Goal: Task Accomplishment & Management: Complete application form

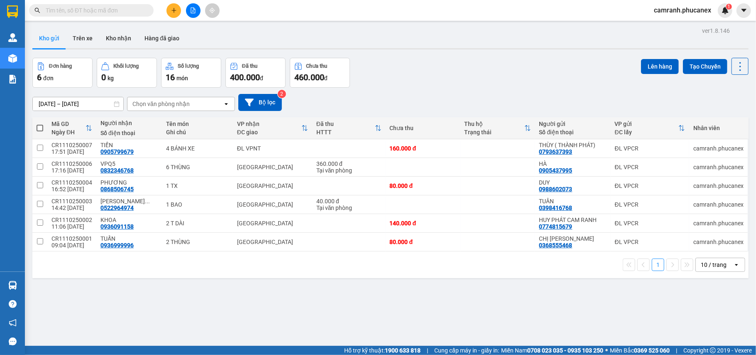
click at [175, 8] on icon "plus" at bounding box center [174, 10] width 6 height 6
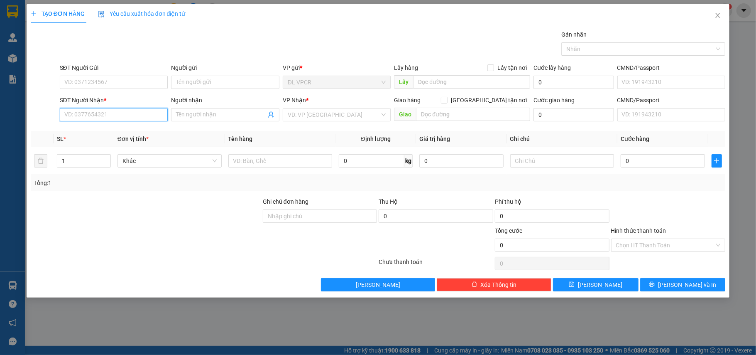
click at [100, 114] on input "SĐT Người Nhận *" at bounding box center [114, 114] width 108 height 13
click at [135, 132] on div "0702015679 - TÂN" at bounding box center [114, 131] width 98 height 9
type input "0702015679"
type input "TÂN"
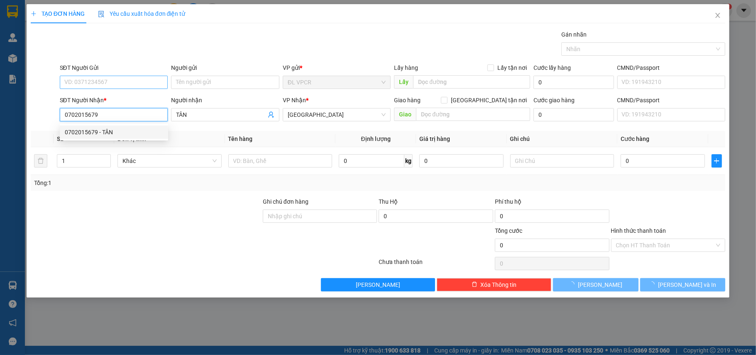
type input "0702015679"
click at [134, 84] on input "SĐT Người Gửi" at bounding box center [114, 82] width 108 height 13
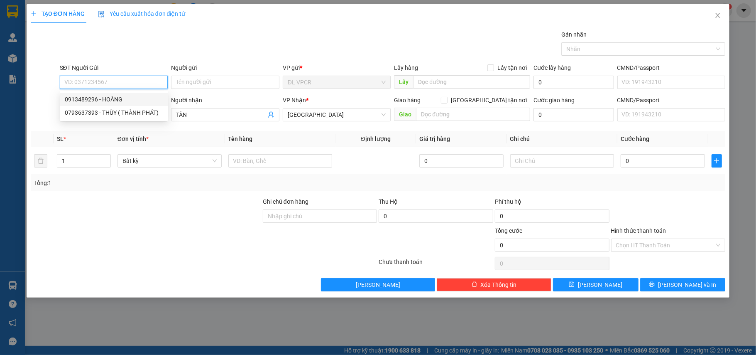
click at [133, 99] on div "0913489296 - HOÀNG" at bounding box center [114, 99] width 98 height 9
type input "0913489296"
type input "HOÀNG"
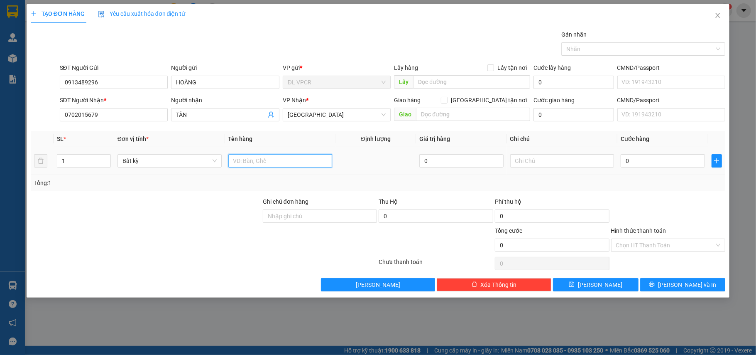
click at [250, 165] on input "text" at bounding box center [280, 160] width 104 height 13
type input "1 THÙNG"
click at [650, 160] on input "0" at bounding box center [663, 160] width 84 height 13
type input "3"
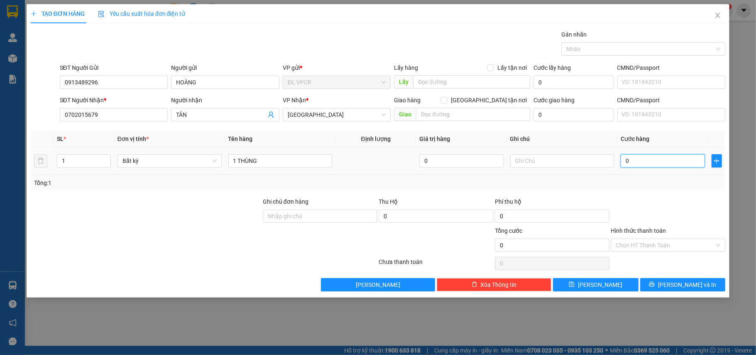
type input "3"
type input "30"
type input "30.000"
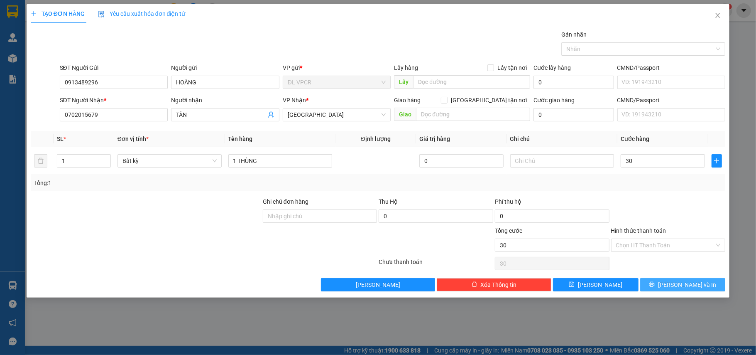
type input "30.000"
click at [686, 286] on span "[PERSON_NAME] và In" at bounding box center [687, 284] width 58 height 9
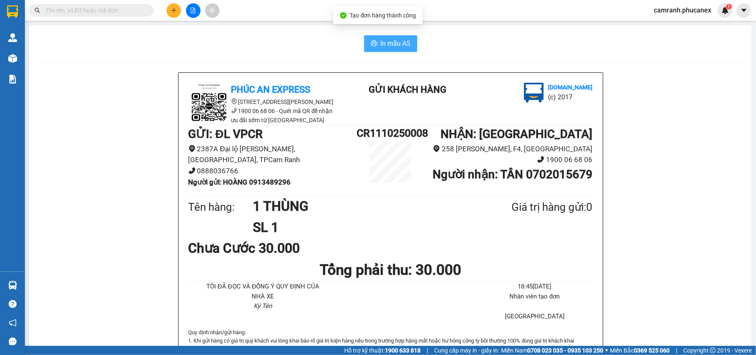
click at [394, 45] on span "In mẫu A5" at bounding box center [396, 43] width 30 height 10
click at [171, 9] on icon "plus" at bounding box center [174, 10] width 6 height 6
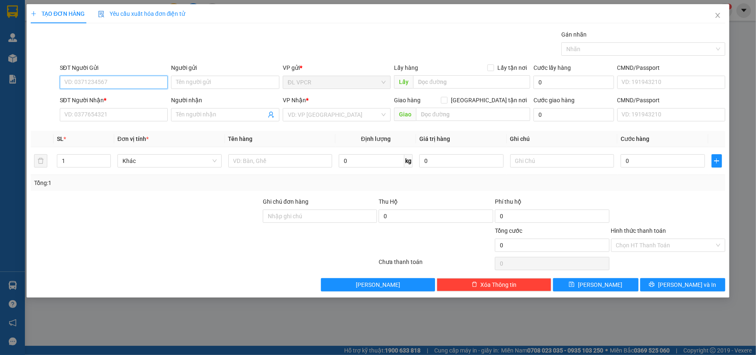
click at [98, 89] on input "SĐT Người Gửi" at bounding box center [114, 82] width 108 height 13
paste input "896483115"
click at [132, 83] on input "0896483115" at bounding box center [114, 82] width 108 height 13
type input "0896483115"
click at [205, 87] on input "Người gửi" at bounding box center [225, 82] width 108 height 13
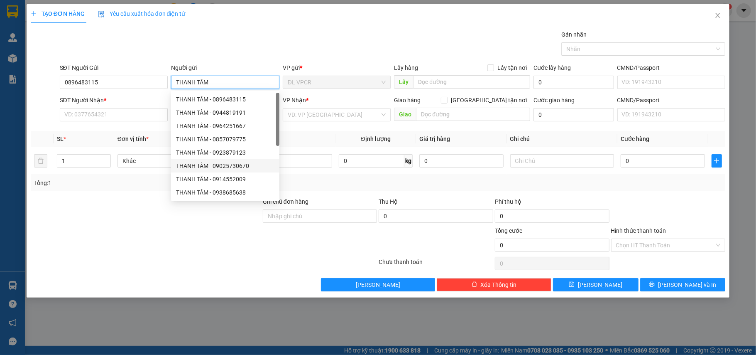
type input "THANH TÂM"
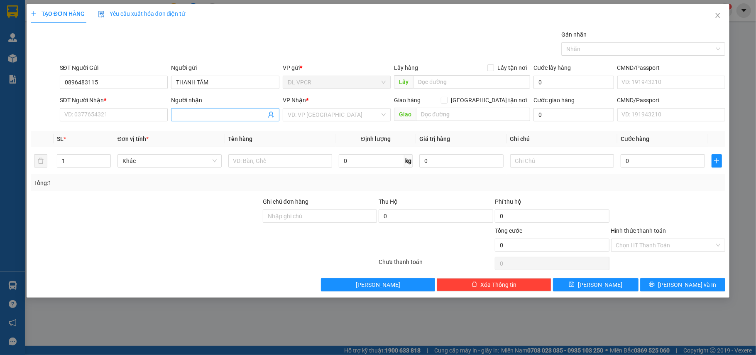
click at [187, 117] on input "Người nhận" at bounding box center [221, 114] width 90 height 9
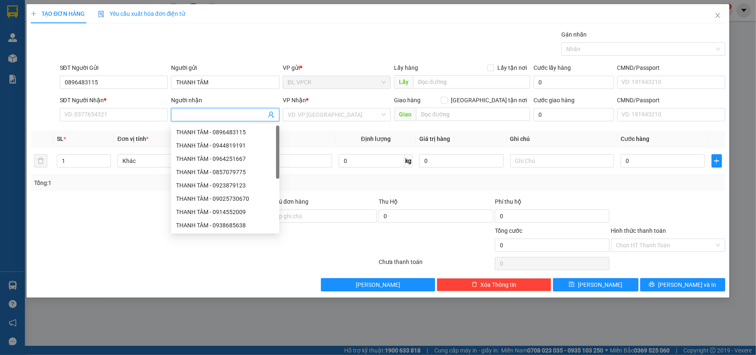
paste input "[PERSON_NAME] BÌNH DƯƠNG 0943800444"
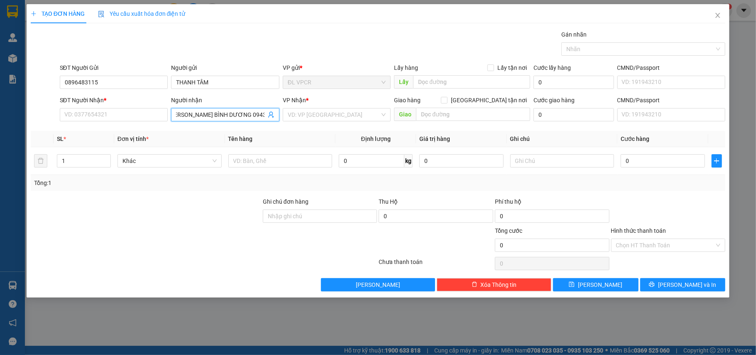
drag, startPoint x: 233, startPoint y: 115, endPoint x: 267, endPoint y: 115, distance: 34.0
click at [267, 115] on span "[PERSON_NAME] BÌNH DƯƠNG 0943800444" at bounding box center [225, 114] width 108 height 13
type input "[PERSON_NAME] BÌNH DƯƠNG"
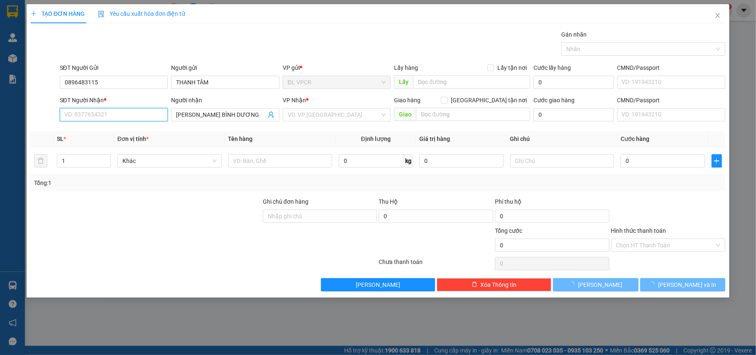
click at [107, 118] on input "SĐT Người Nhận *" at bounding box center [114, 114] width 108 height 13
paste input "0943800444"
click at [116, 118] on input "0943800444" at bounding box center [114, 114] width 108 height 13
type input "0943800444"
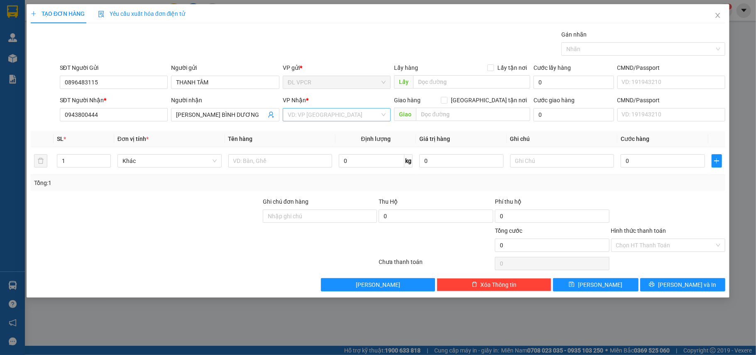
click at [318, 112] on input "search" at bounding box center [334, 114] width 93 height 12
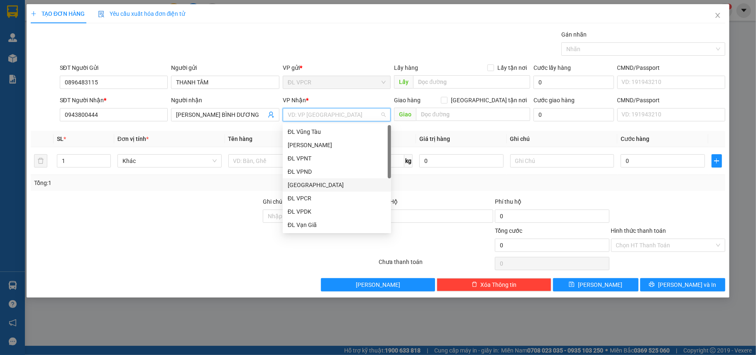
click at [319, 180] on div "[GEOGRAPHIC_DATA]" at bounding box center [337, 184] width 98 height 9
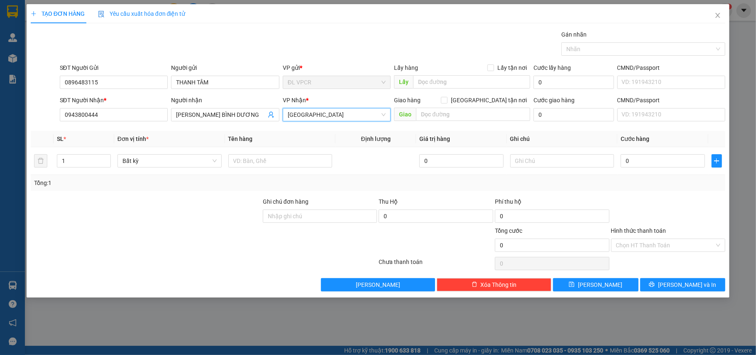
type input "1"
click at [316, 170] on td at bounding box center [280, 161] width 111 height 28
click at [316, 167] on input "text" at bounding box center [280, 160] width 104 height 13
paste input "Q11010250015"
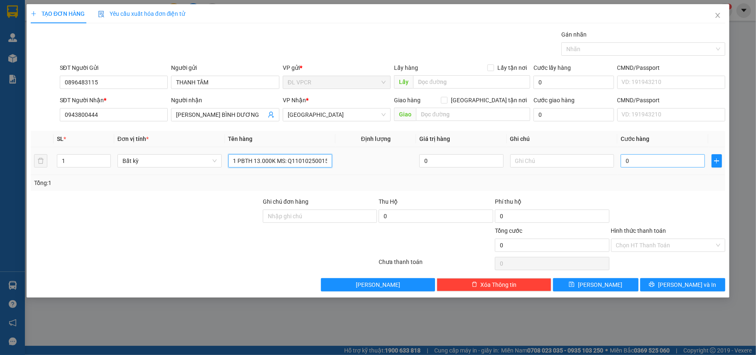
type input "1 PBTH 13.000K MS: Q11010250015"
click at [645, 162] on input "0" at bounding box center [663, 160] width 84 height 13
type input "1"
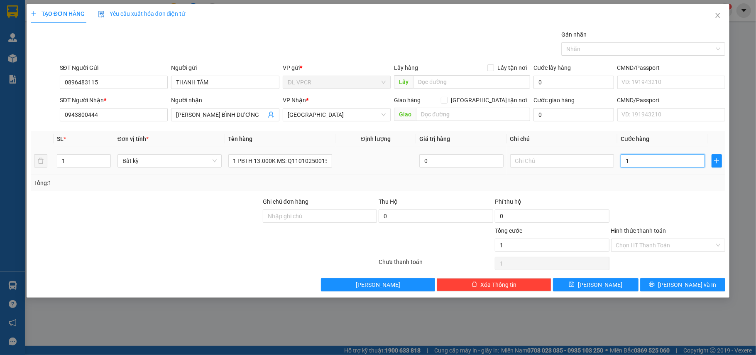
type input "13"
type input "130"
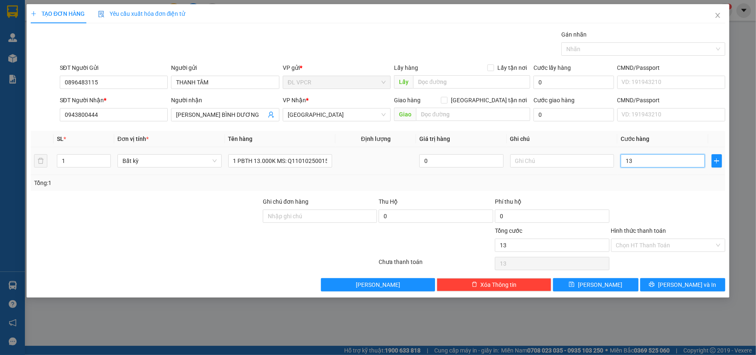
type input "130"
type input "130.000"
click at [562, 161] on input "text" at bounding box center [562, 160] width 104 height 13
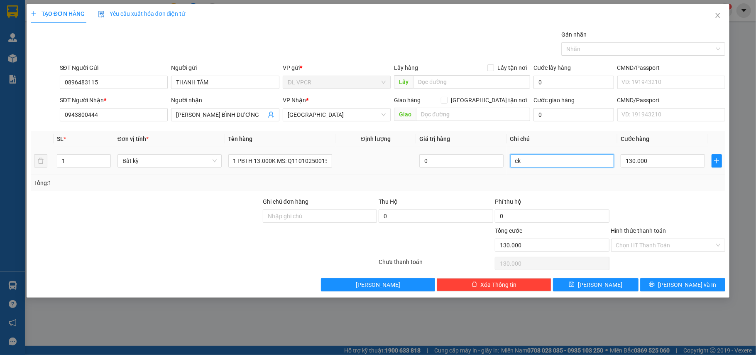
type input "c"
type input "CK 13.000K MB DUNG LÚC 17H20 [DATE]"
click at [665, 294] on div "TẠO ĐƠN HÀNG Yêu cầu xuất hóa đơn điện tử Transit Pickup Surcharge Ids Transit …" at bounding box center [378, 150] width 703 height 293
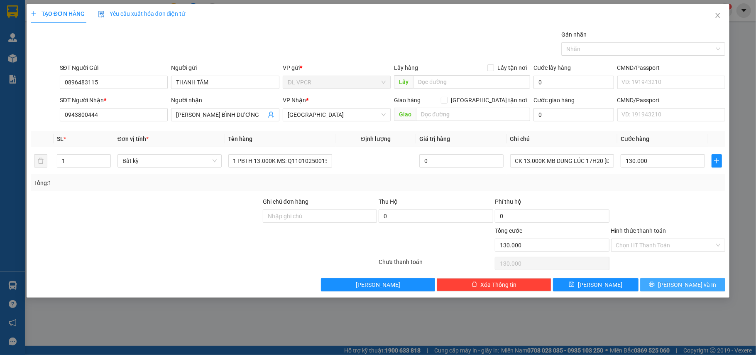
click at [665, 287] on button "[PERSON_NAME] và In" at bounding box center [683, 284] width 86 height 13
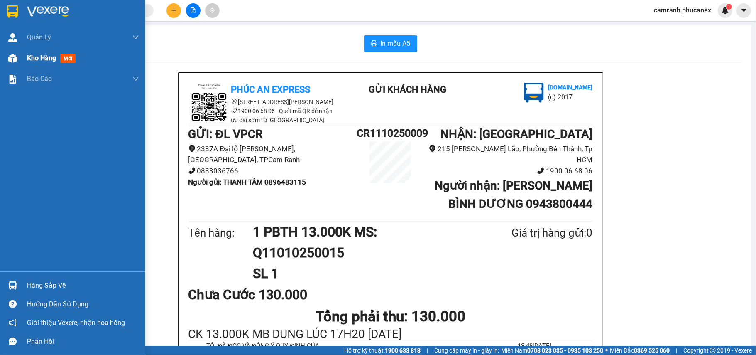
click at [9, 57] on img at bounding box center [12, 58] width 9 height 9
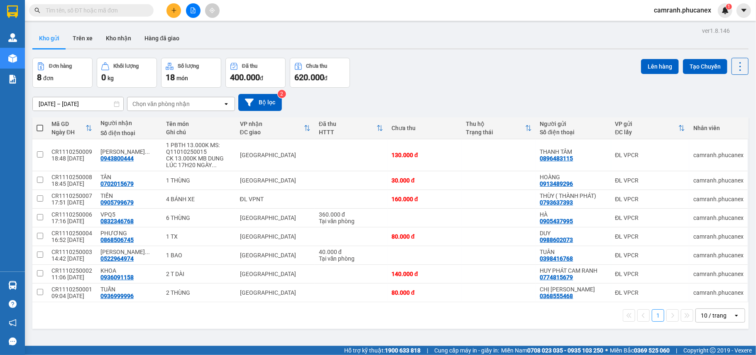
click at [40, 127] on span at bounding box center [40, 128] width 7 height 7
click at [40, 124] on input "checkbox" at bounding box center [40, 124] width 0 height 0
checkbox input "true"
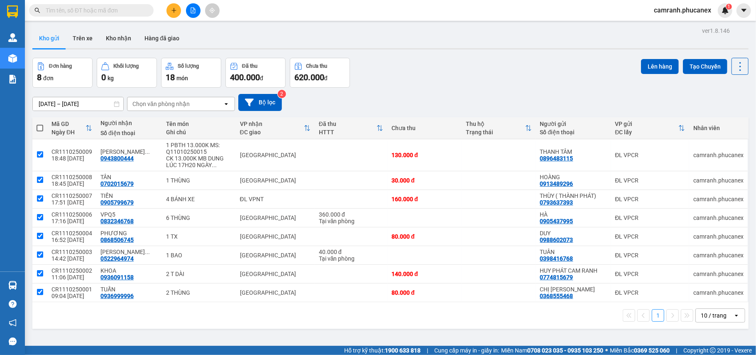
checkbox input "true"
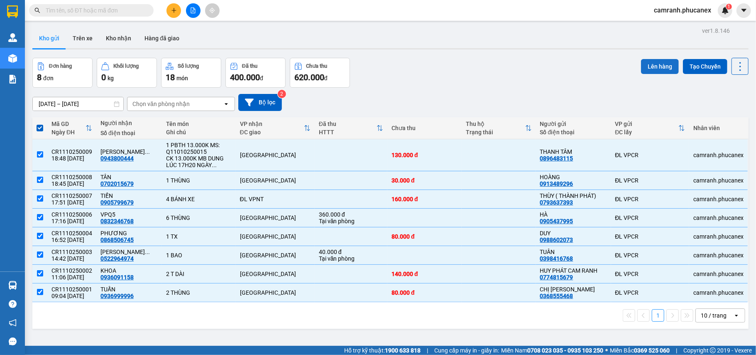
click at [660, 63] on button "Lên hàng" at bounding box center [660, 66] width 38 height 15
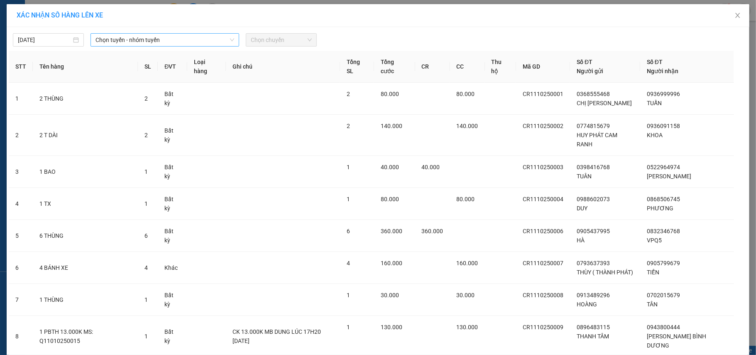
click at [150, 46] on span "Chọn tuyến - nhóm tuyến" at bounding box center [164, 40] width 139 height 12
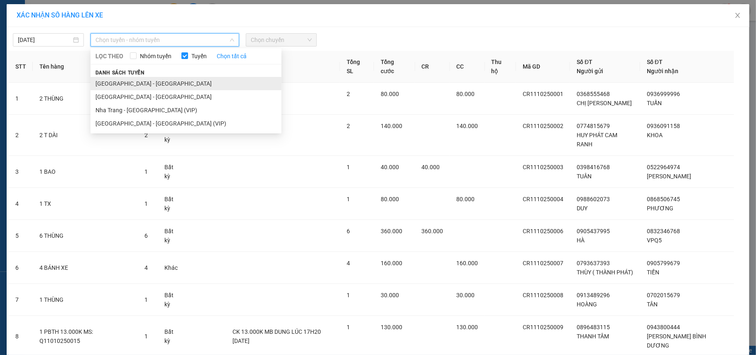
click at [143, 78] on li "[GEOGRAPHIC_DATA] - [GEOGRAPHIC_DATA]" at bounding box center [186, 83] width 191 height 13
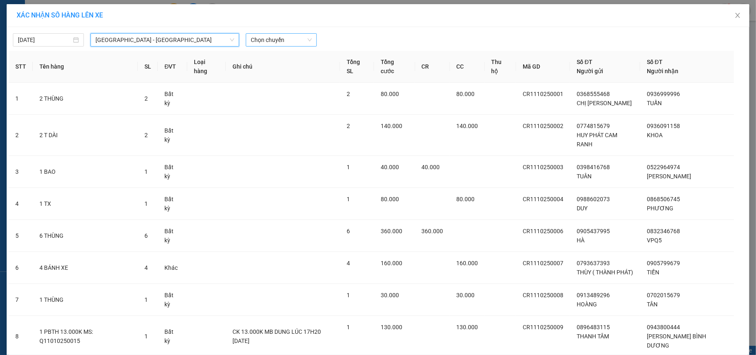
click at [277, 45] on span "Chọn chuyến" at bounding box center [281, 40] width 61 height 12
click at [278, 67] on div "20:30 - 79H-096.72" at bounding box center [279, 69] width 65 height 9
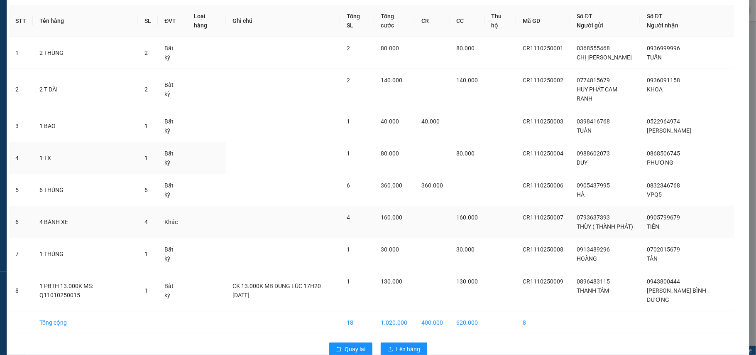
scroll to position [69, 0]
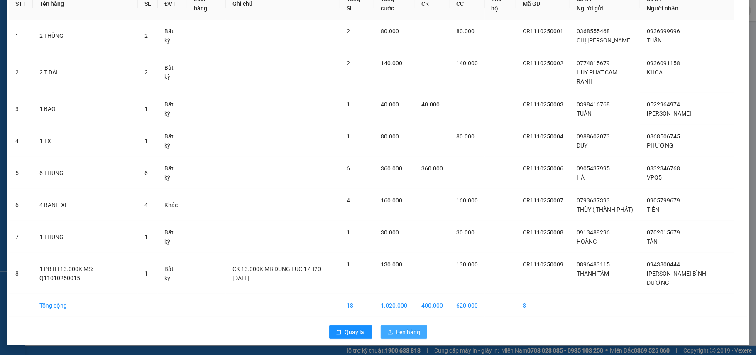
click at [400, 336] on span "Lên hàng" at bounding box center [408, 331] width 24 height 9
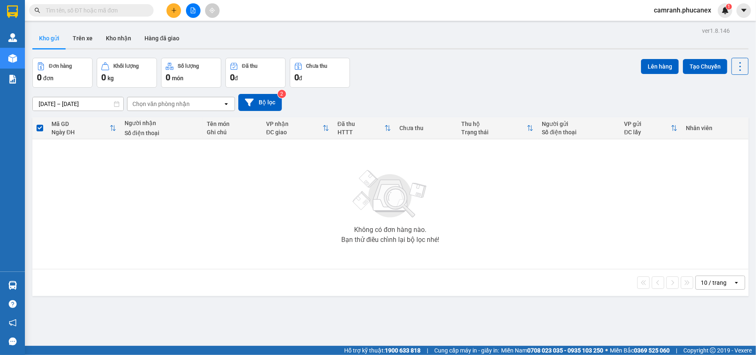
click at [174, 15] on button at bounding box center [173, 10] width 15 height 15
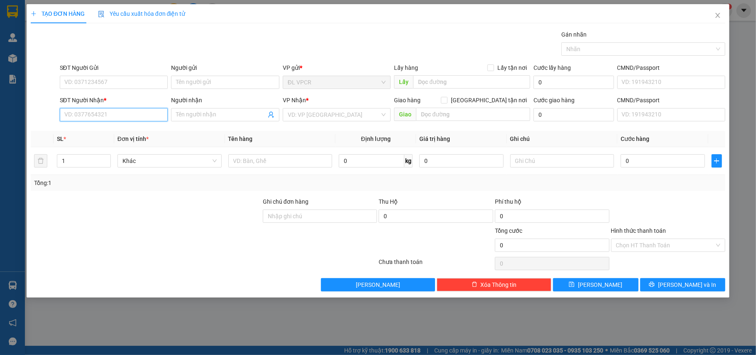
click at [109, 111] on input "SĐT Người Nhận *" at bounding box center [114, 114] width 108 height 13
click at [125, 127] on div "0977307300 - BẢO" at bounding box center [114, 131] width 98 height 9
type input "0977307300"
type input "BẢO"
click at [122, 72] on div "SĐT Người Gửi" at bounding box center [114, 69] width 108 height 12
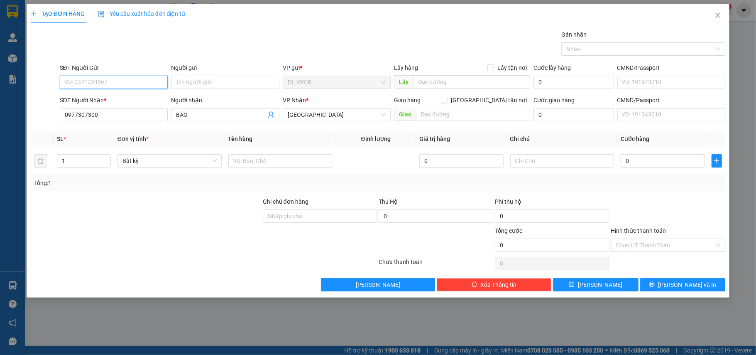
click at [122, 76] on input "SĐT Người Gửi" at bounding box center [114, 82] width 108 height 13
click at [139, 96] on div "02583956469 - NK QUỐC TẾ" at bounding box center [114, 99] width 98 height 9
type input "02583956469"
type input "NK QUỐC TẾ"
type input "02583956469"
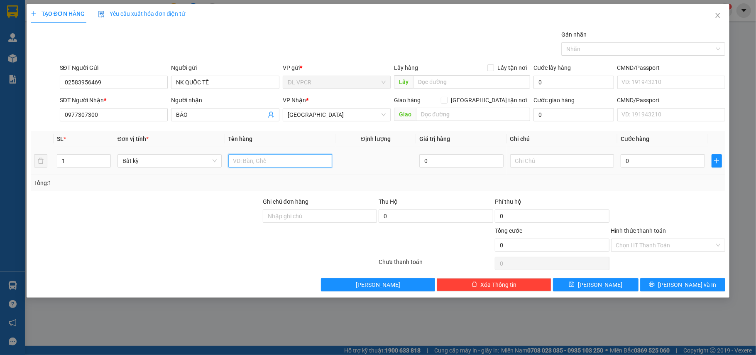
click at [259, 160] on input "text" at bounding box center [280, 160] width 104 height 13
type input "1 H"
click at [650, 164] on input "0" at bounding box center [663, 160] width 84 height 13
type input "2"
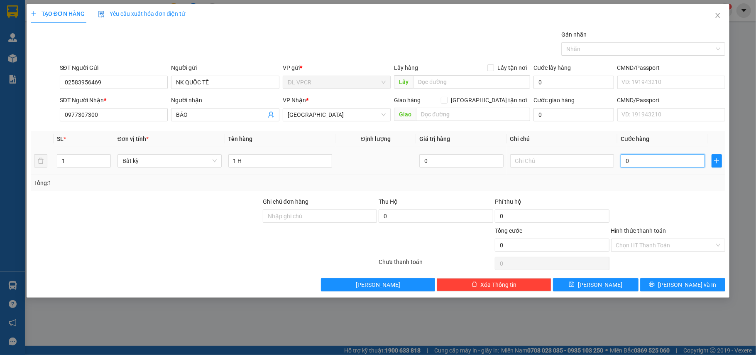
type input "2"
type input "20"
type input "20.000"
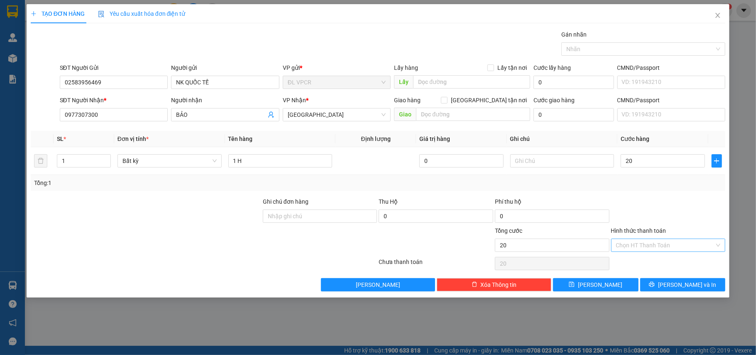
type input "20.000"
click at [673, 240] on input "Hình thức thanh toán" at bounding box center [665, 245] width 99 height 12
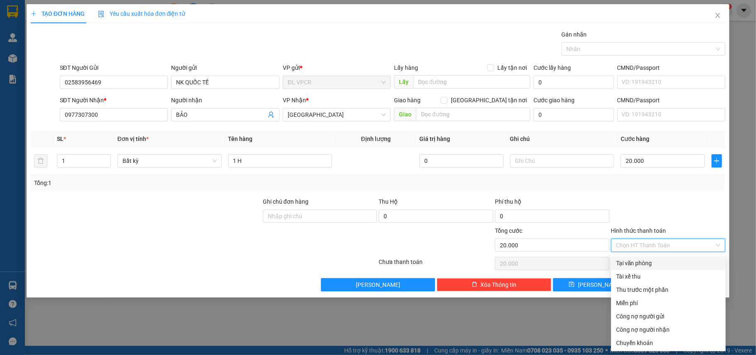
click at [675, 257] on div "Tại văn phòng" at bounding box center [668, 262] width 115 height 13
type input "0"
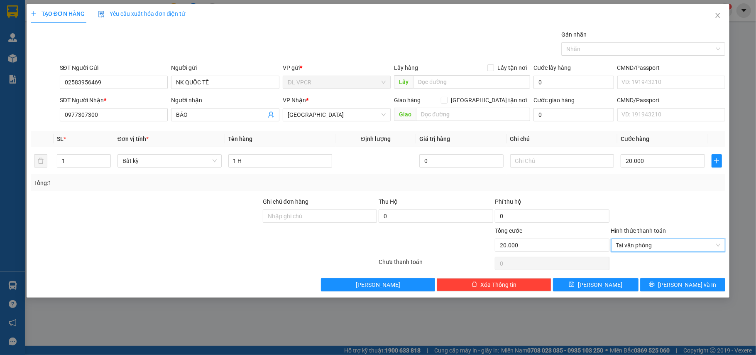
click at [681, 276] on div "Transit Pickup Surcharge Ids Transit Deliver Surcharge Ids Transit Deliver Surc…" at bounding box center [378, 160] width 695 height 261
click at [683, 278] on div "Transit Pickup Surcharge Ids Transit Deliver Surcharge Ids Transit Deliver Surc…" at bounding box center [378, 160] width 695 height 261
click at [684, 279] on button "[PERSON_NAME] và In" at bounding box center [683, 284] width 86 height 13
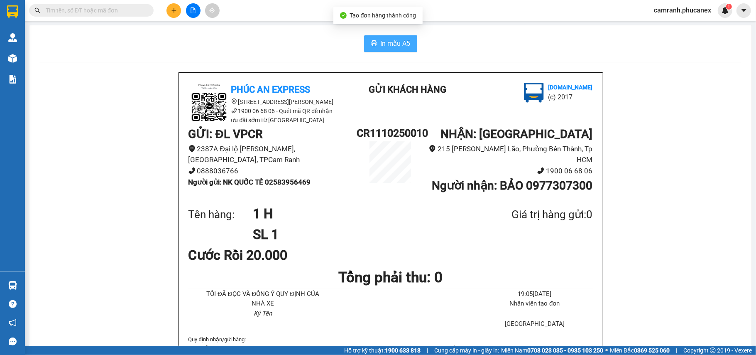
click at [392, 42] on span "In mẫu A5" at bounding box center [396, 43] width 30 height 10
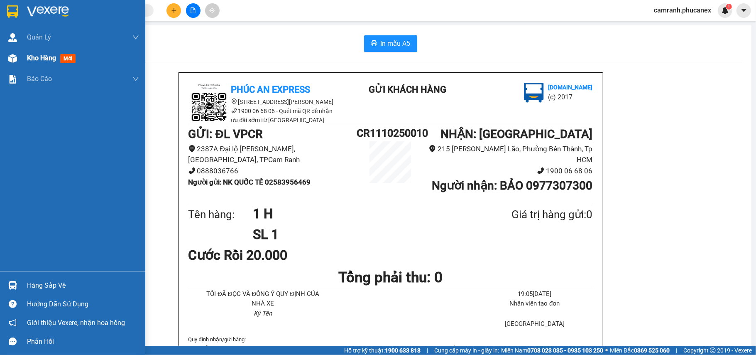
click at [8, 59] on img at bounding box center [12, 58] width 9 height 9
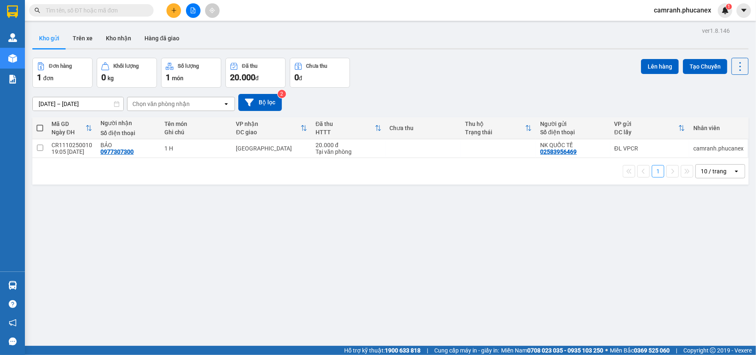
click at [37, 130] on span at bounding box center [40, 128] width 7 height 7
click at [40, 124] on input "checkbox" at bounding box center [40, 124] width 0 height 0
checkbox input "true"
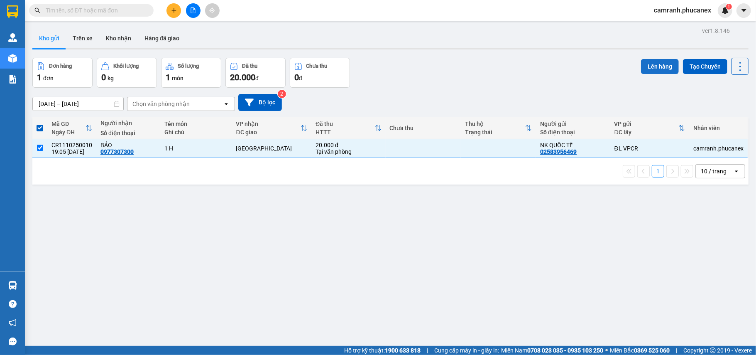
click at [642, 66] on button "Lên hàng" at bounding box center [660, 66] width 38 height 15
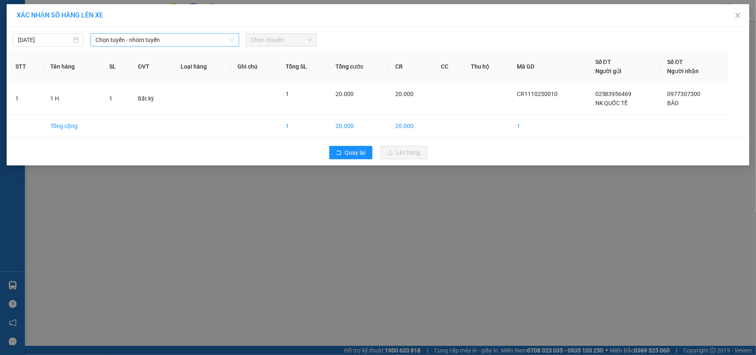
click at [156, 42] on span "Chọn tuyến - nhóm tuyến" at bounding box center [164, 40] width 139 height 12
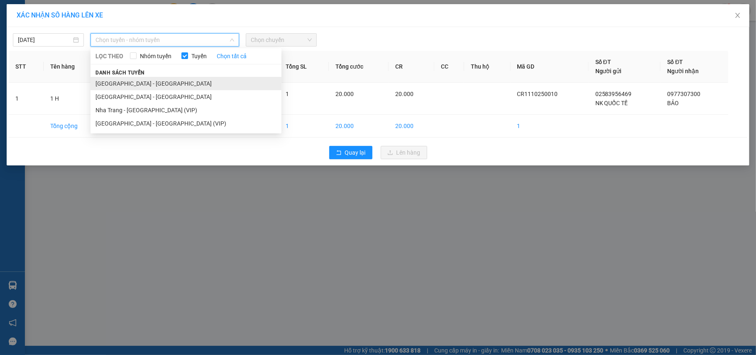
click at [145, 83] on li "[GEOGRAPHIC_DATA] - [GEOGRAPHIC_DATA]" at bounding box center [186, 83] width 191 height 13
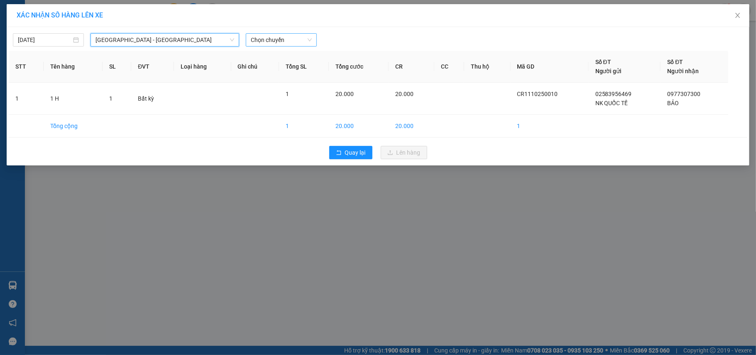
click at [283, 44] on span "Chọn chuyến" at bounding box center [281, 40] width 61 height 12
click at [282, 71] on div "20:30 - 79H-096.72" at bounding box center [283, 69] width 65 height 9
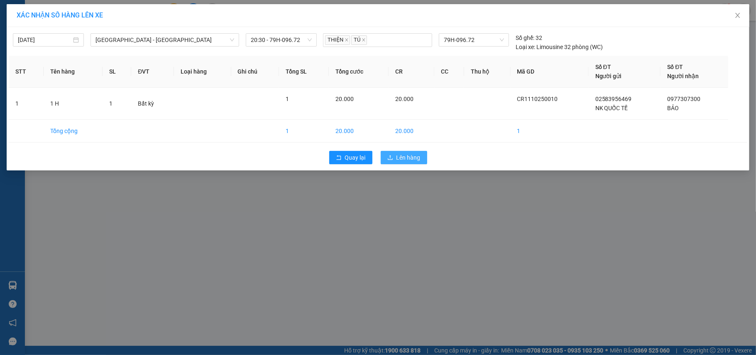
click at [393, 157] on icon "upload" at bounding box center [390, 157] width 6 height 6
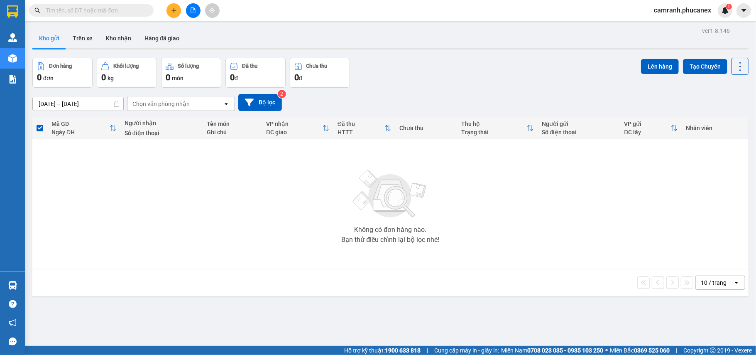
click at [110, 11] on input "text" at bounding box center [95, 10] width 98 height 9
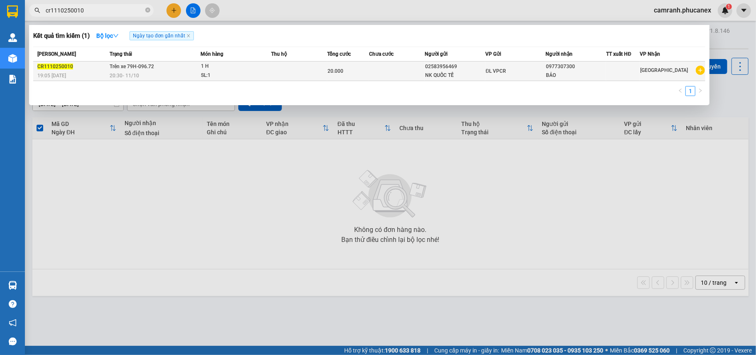
type input "cr1110250010"
click at [364, 71] on div "20.000" at bounding box center [348, 70] width 41 height 9
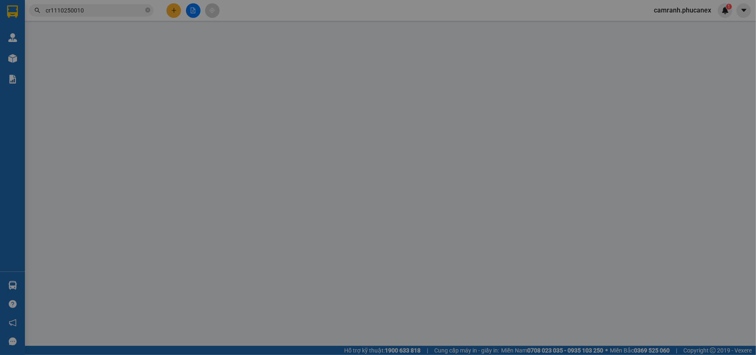
type input "02583956469"
type input "NK QUỐC TẾ"
type input "0977307300"
type input "BẢO"
type input "0"
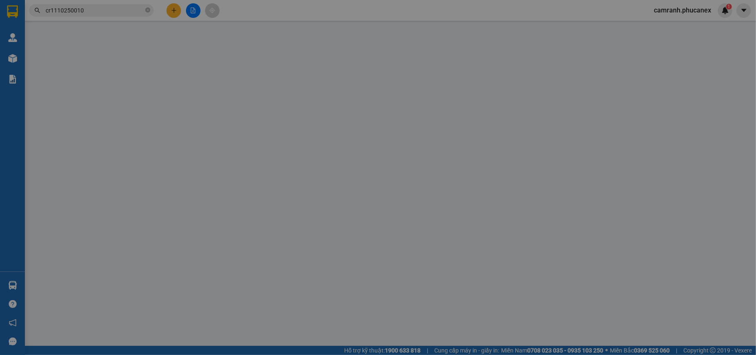
type input "20.000"
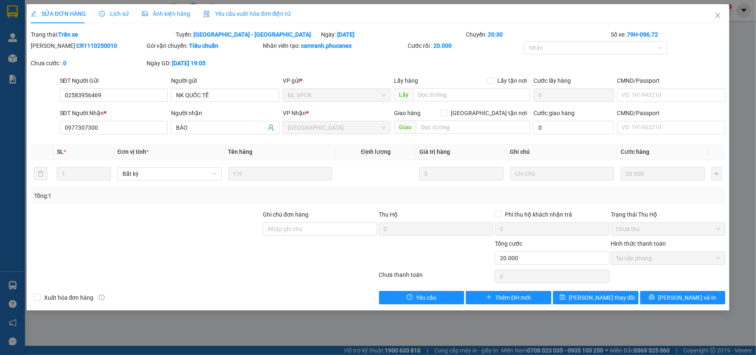
click at [663, 291] on div "Total Paid Fee 20.000 Total UnPaid Fee 0 Cash Collection Total Fee Trạng thái: …" at bounding box center [378, 167] width 695 height 274
click at [655, 296] on icon "printer" at bounding box center [652, 297] width 6 height 6
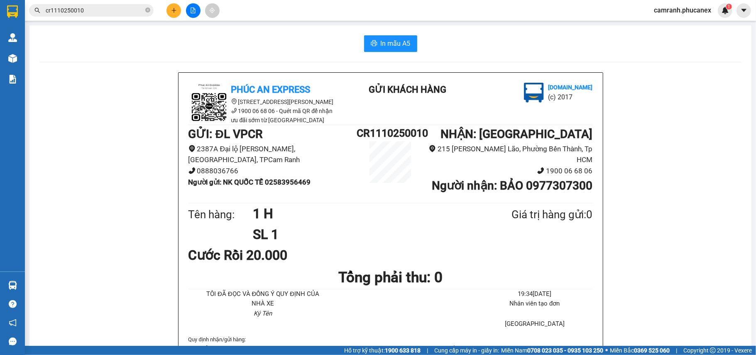
click at [399, 43] on span "In mẫu A5" at bounding box center [396, 43] width 30 height 10
click at [178, 22] on main "In mẫu A5 Phúc An Express [STREET_ADDRESS] 06 68 06 - Quét mã QR để nhận ưu đãi…" at bounding box center [378, 172] width 756 height 345
click at [178, 20] on div "Kết quả tìm kiếm ( 1 ) Bộ lọc Ngày tạo đơn gần nhất Mã ĐH Trạng thái Món hàng T…" at bounding box center [378, 10] width 756 height 21
click at [178, 14] on button at bounding box center [173, 10] width 15 height 15
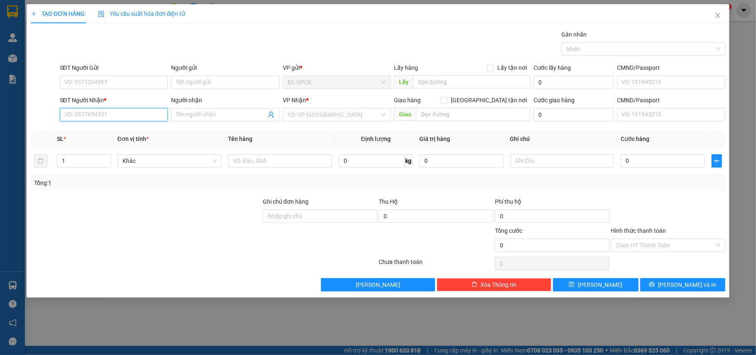
click at [105, 119] on input "SĐT Người Nhận *" at bounding box center [114, 114] width 108 height 13
click at [108, 129] on div "0906809763 - LAB KIỆT" at bounding box center [114, 131] width 98 height 9
type input "0906809763"
type input "LAB KIỆT"
type input "0906809763"
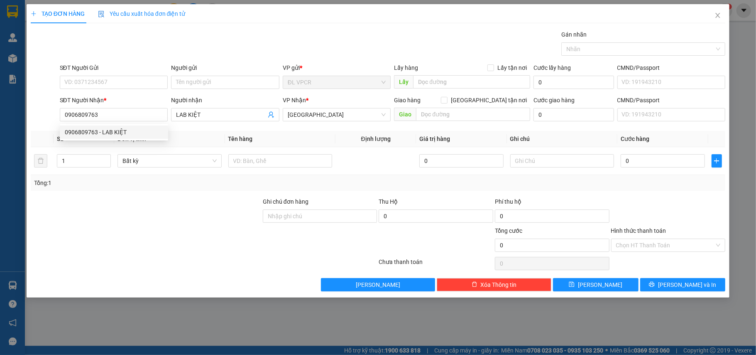
click at [120, 90] on div "SĐT Người Gửi VD: 0371234567" at bounding box center [114, 77] width 108 height 29
click at [120, 83] on input "SĐT Người Gửi" at bounding box center [114, 82] width 108 height 13
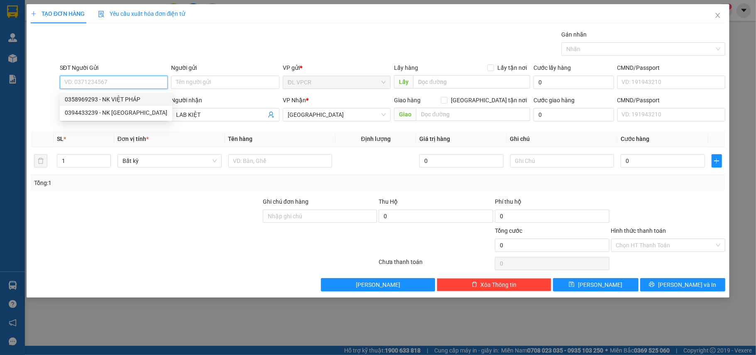
click at [125, 100] on div "0358969293 - NK VIỆT PHÁP" at bounding box center [116, 99] width 103 height 9
type input "0358969293"
type input "NK VIỆT PHÁP"
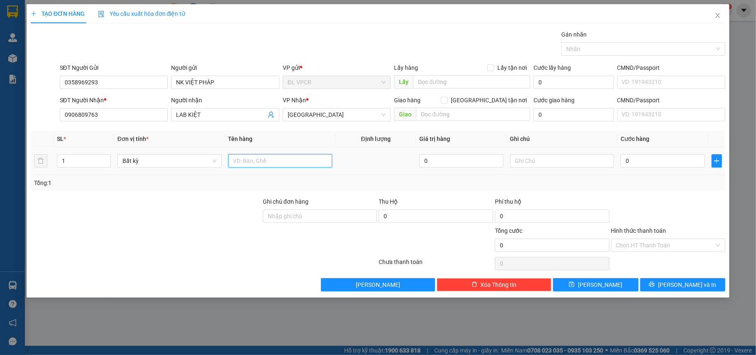
click at [258, 167] on input "text" at bounding box center [280, 160] width 104 height 13
type input "1 H"
click at [663, 167] on input "0" at bounding box center [663, 160] width 84 height 13
type input "2"
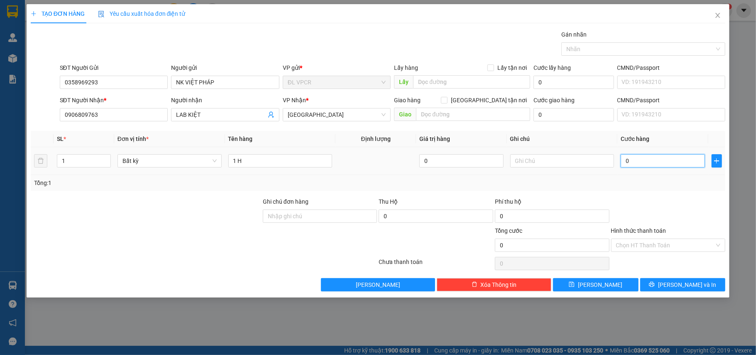
type input "2"
type input "20"
type input "20.000"
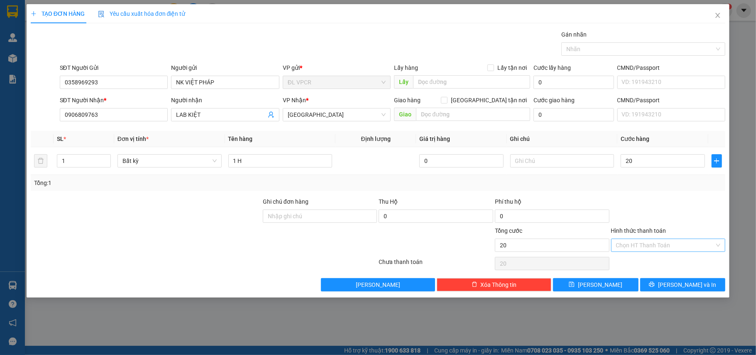
type input "20.000"
drag, startPoint x: 663, startPoint y: 243, endPoint x: 663, endPoint y: 254, distance: 10.8
click at [663, 244] on input "Hình thức thanh toán" at bounding box center [665, 245] width 99 height 12
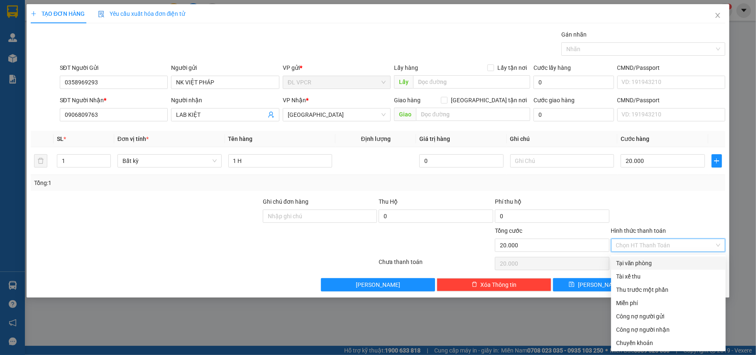
click at [663, 257] on div "Tại văn phòng" at bounding box center [668, 262] width 115 height 13
type input "0"
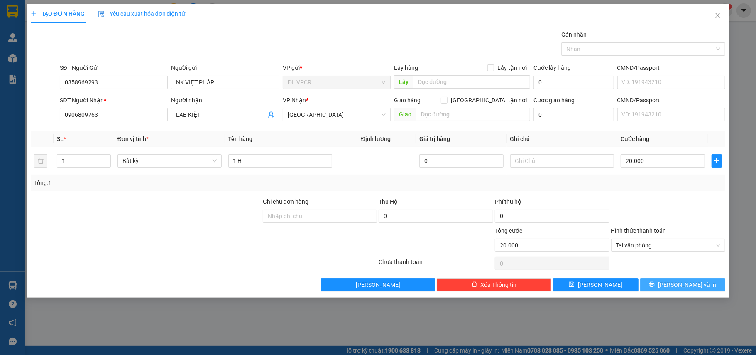
click at [679, 284] on span "[PERSON_NAME] và In" at bounding box center [687, 284] width 58 height 9
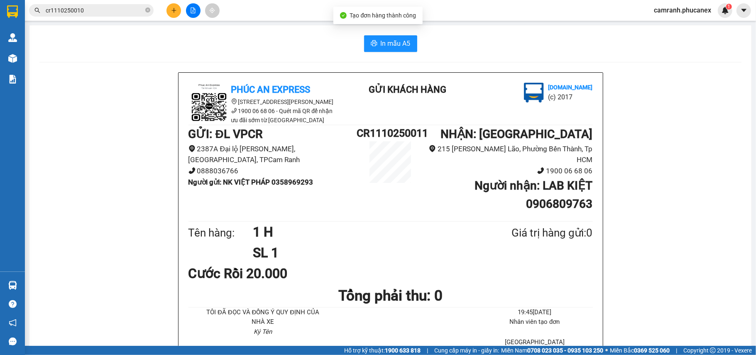
click at [387, 50] on button "In mẫu A5" at bounding box center [390, 43] width 53 height 17
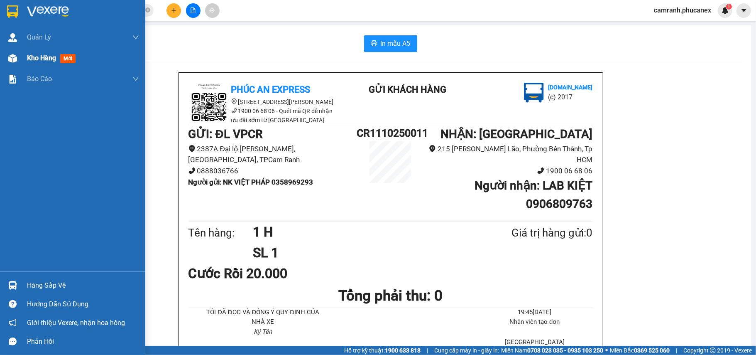
click at [16, 62] on div at bounding box center [12, 58] width 15 height 15
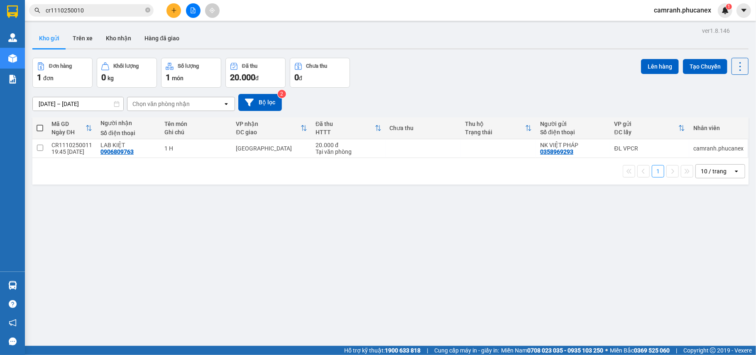
click at [40, 128] on span at bounding box center [40, 128] width 7 height 7
click at [40, 124] on input "checkbox" at bounding box center [40, 124] width 0 height 0
checkbox input "true"
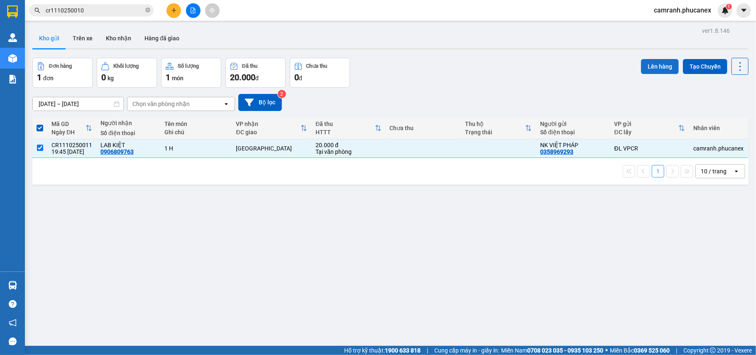
click at [665, 59] on button "Lên hàng" at bounding box center [660, 66] width 38 height 15
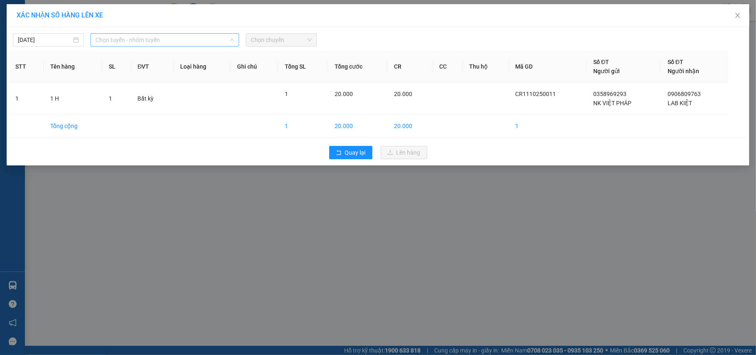
click at [138, 35] on span "Chọn tuyến - nhóm tuyến" at bounding box center [164, 40] width 139 height 12
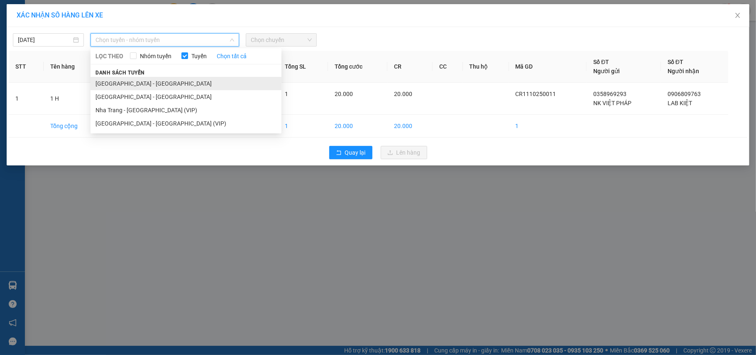
click at [138, 81] on li "[GEOGRAPHIC_DATA] - [GEOGRAPHIC_DATA]" at bounding box center [186, 83] width 191 height 13
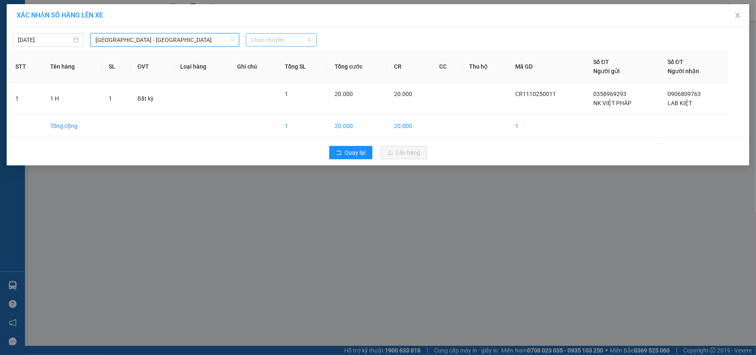
click at [296, 44] on span "Chọn chuyến" at bounding box center [281, 40] width 61 height 12
click at [291, 68] on div "20:30 - 79H-096.72" at bounding box center [283, 69] width 65 height 9
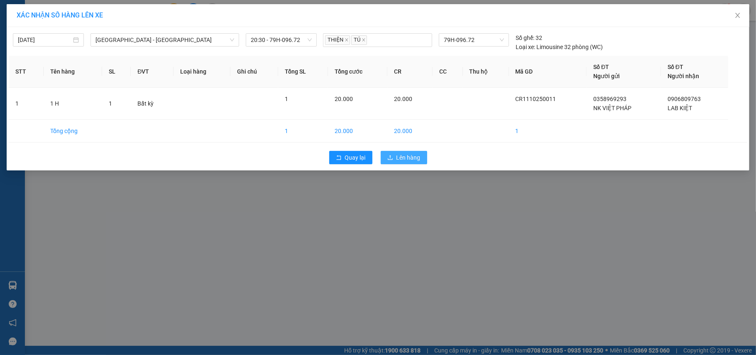
click at [397, 160] on span "Lên hàng" at bounding box center [408, 157] width 24 height 9
